Goal: Information Seeking & Learning: Learn about a topic

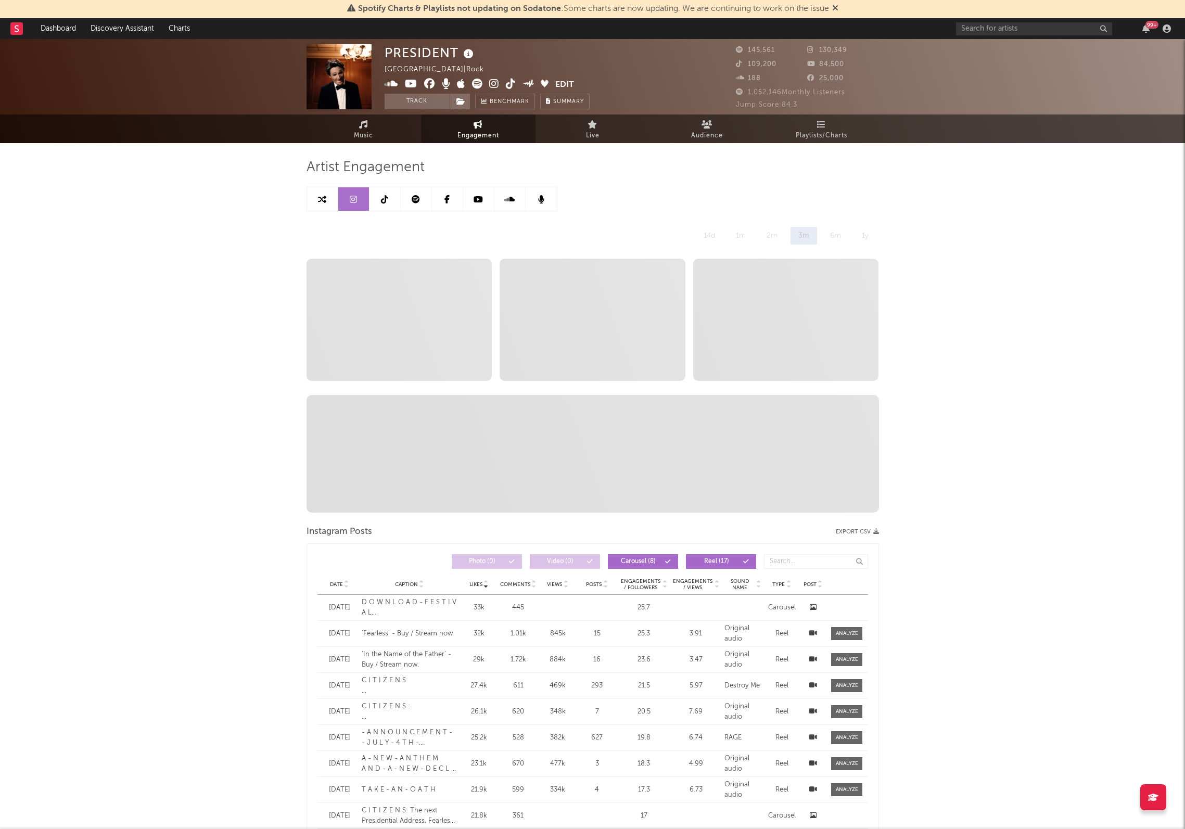
select select "6m"
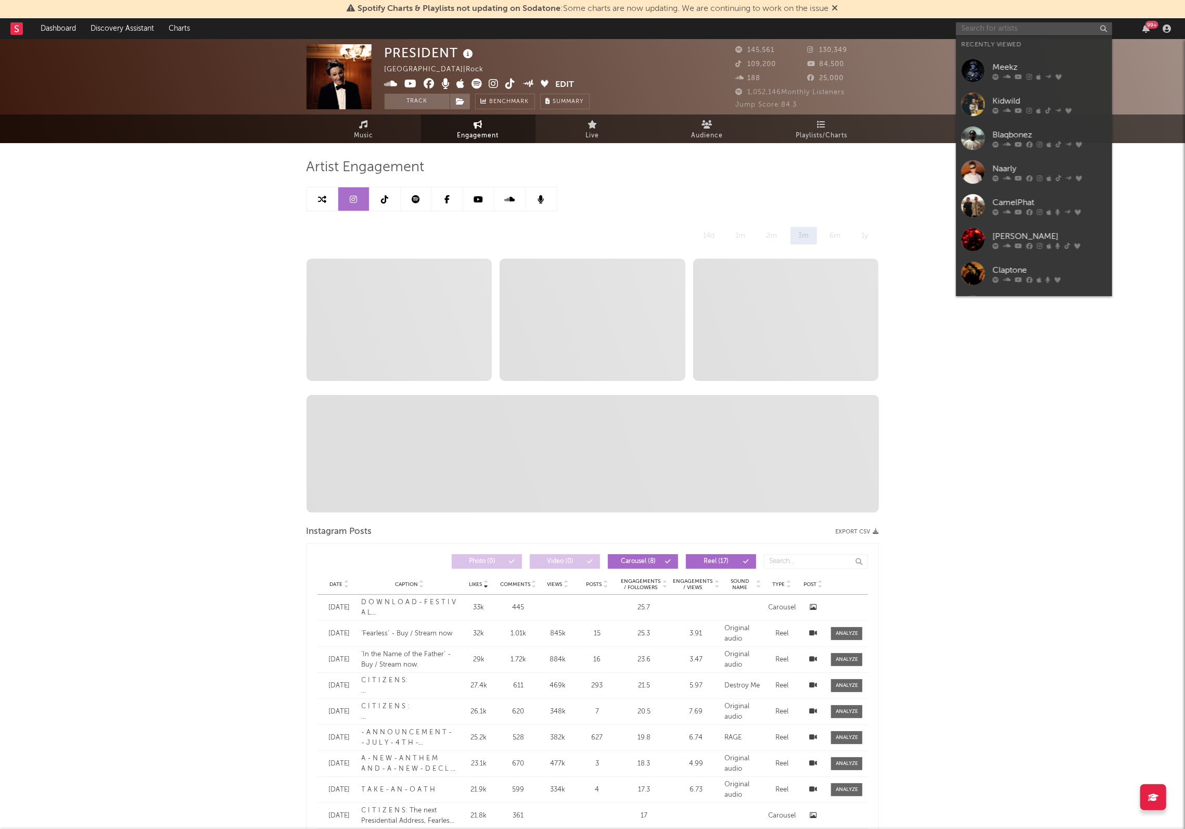
click at [1028, 27] on input "text" at bounding box center [1034, 28] width 156 height 13
click at [1016, 59] on link "Meekz" at bounding box center [1034, 71] width 156 height 34
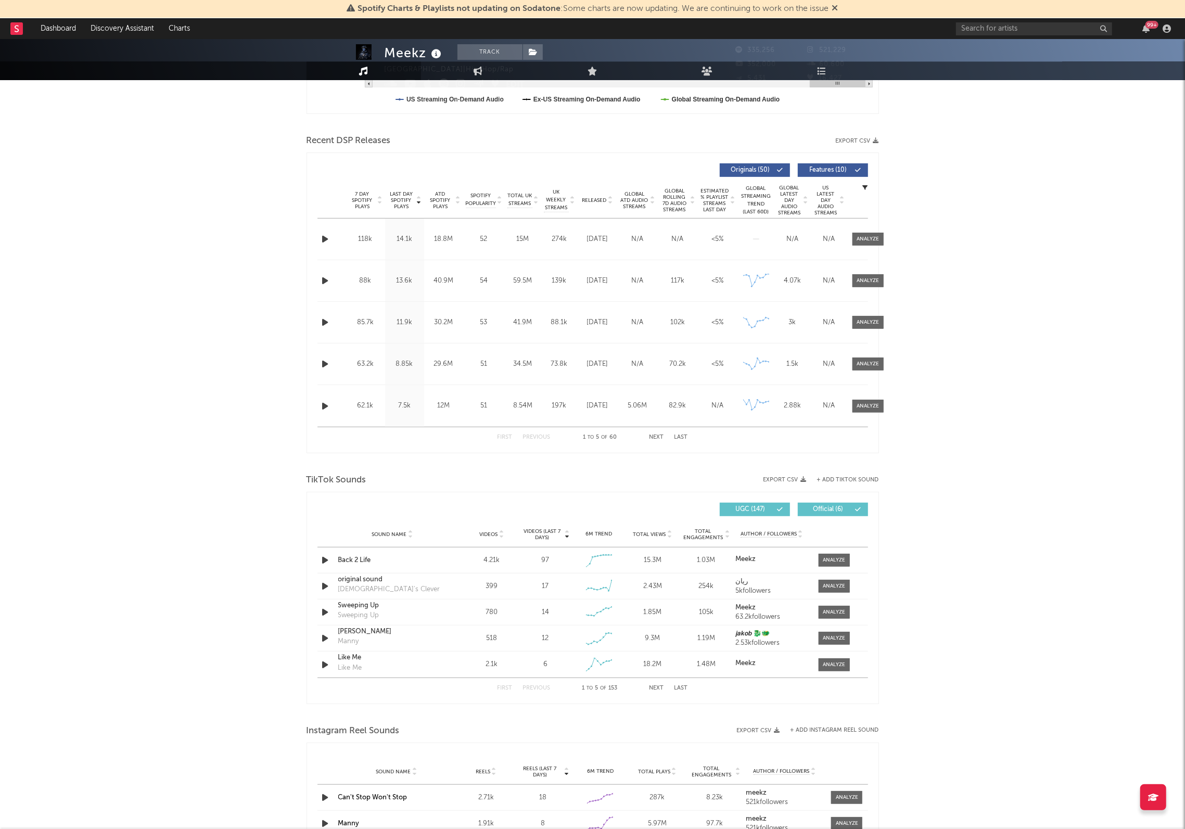
select select "6m"
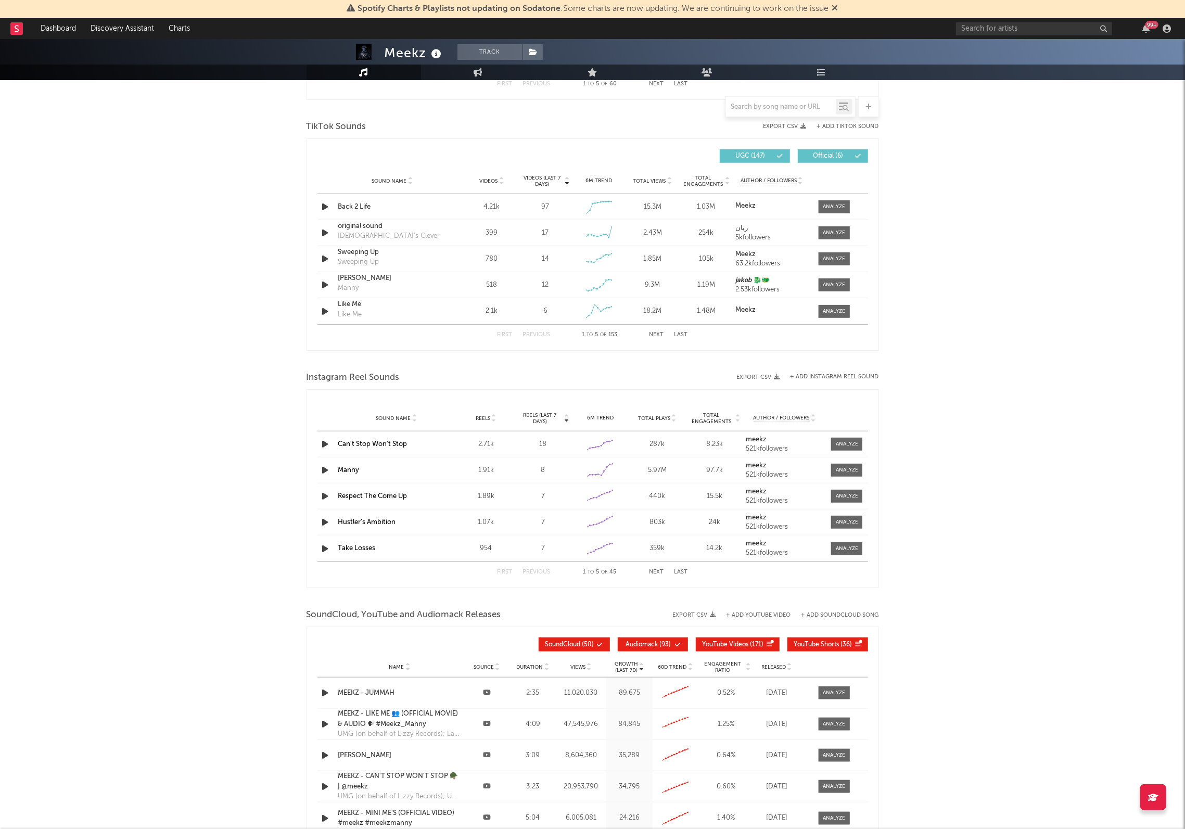
scroll to position [697, 0]
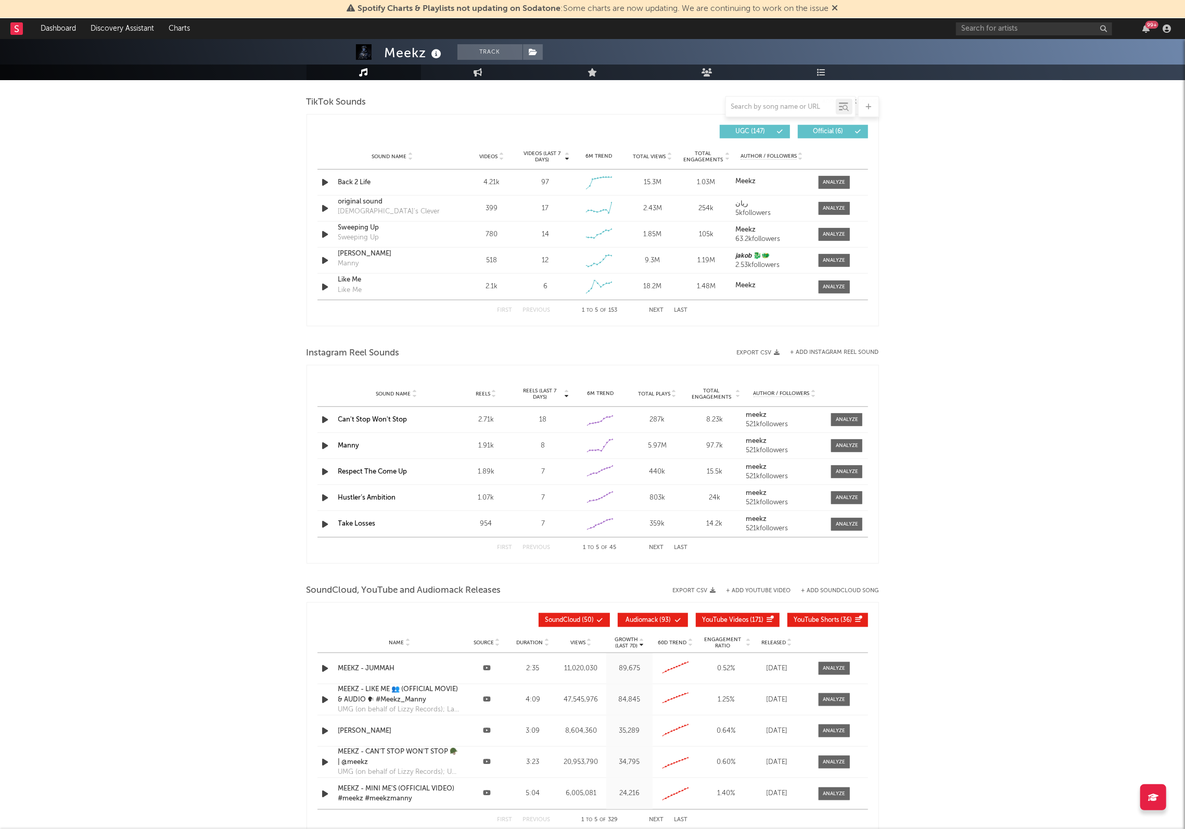
click at [658, 549] on button "Next" at bounding box center [657, 548] width 15 height 6
click at [658, 550] on button "Next" at bounding box center [657, 548] width 15 height 6
click at [499, 544] on div "First Previous 16 to 20 of 45 Next Last" at bounding box center [593, 548] width 190 height 20
click at [505, 548] on button "First" at bounding box center [505, 548] width 15 height 6
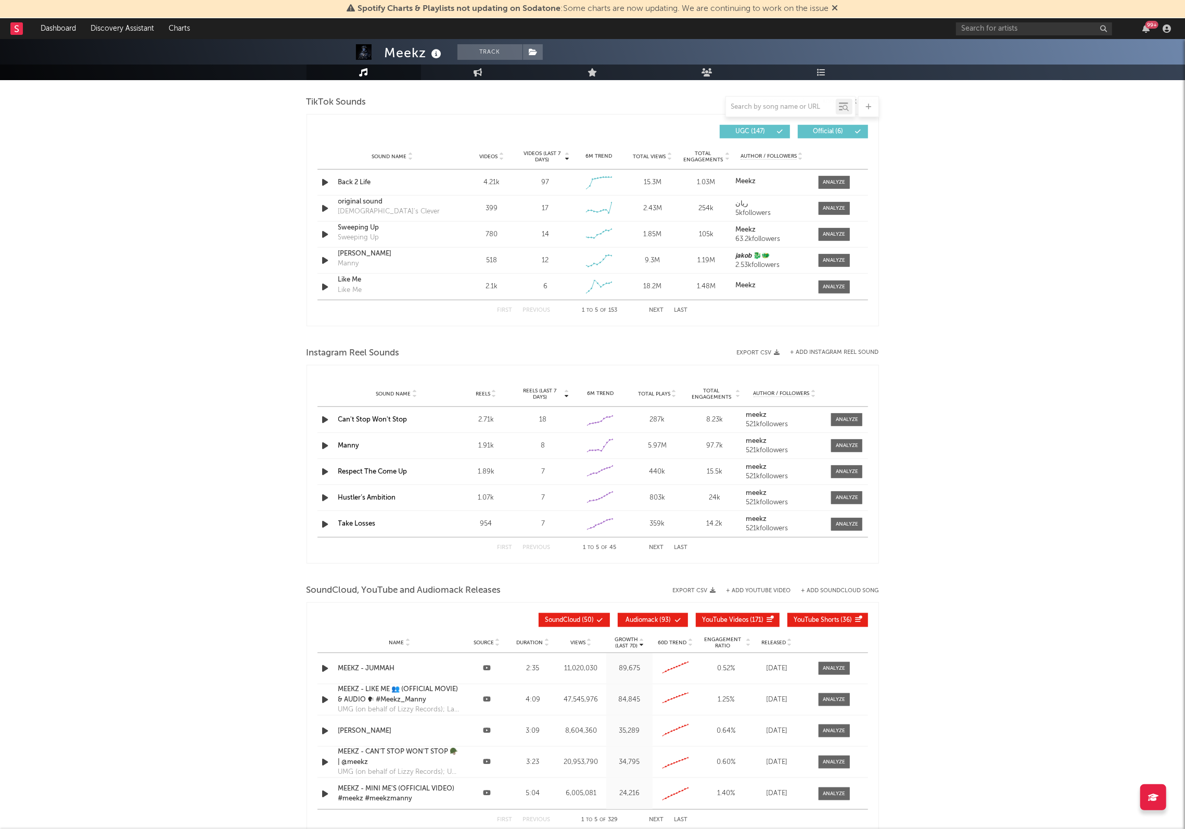
click at [653, 549] on button "Next" at bounding box center [657, 548] width 15 height 6
click at [855, 445] on div at bounding box center [847, 446] width 22 height 8
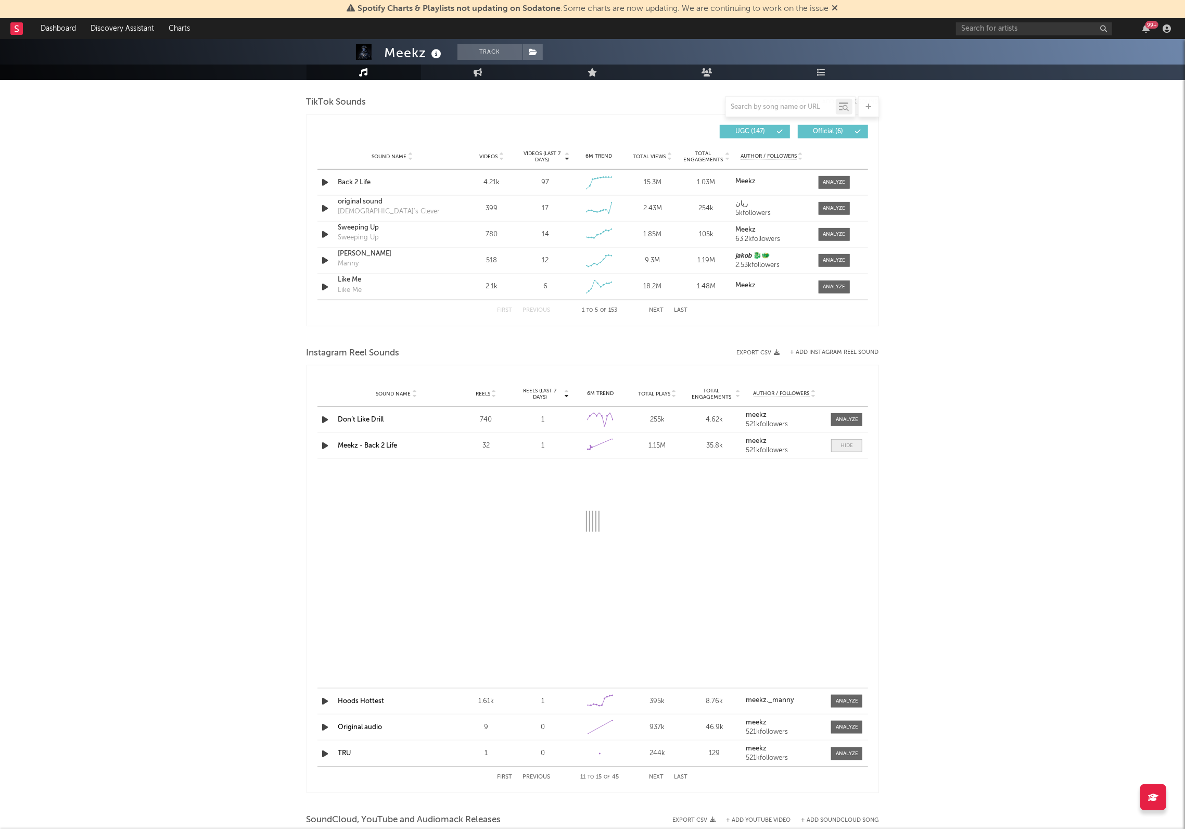
select select "1w"
